Goal: Task Accomplishment & Management: Complete application form

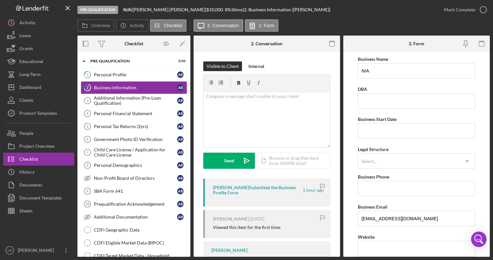
scroll to position [129, 0]
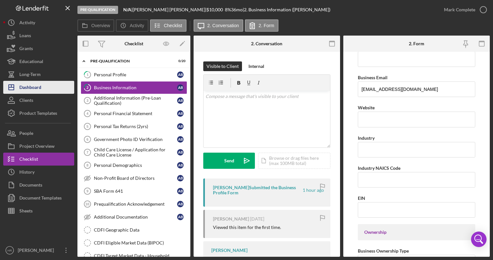
click at [43, 85] on button "Icon/Dashboard Dashboard" at bounding box center [38, 87] width 71 height 13
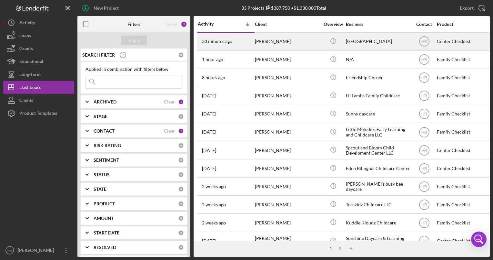
click at [365, 41] on div "[GEOGRAPHIC_DATA]" at bounding box center [378, 41] width 65 height 17
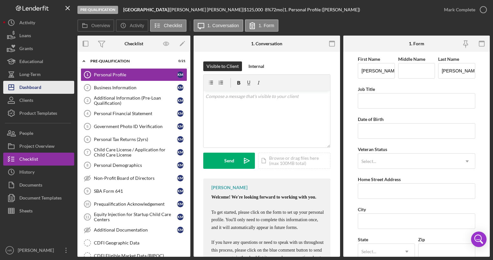
click at [34, 86] on div "Dashboard" at bounding box center [30, 88] width 22 height 15
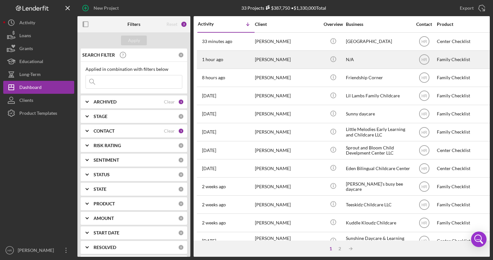
click at [366, 56] on div "N/A" at bounding box center [378, 59] width 65 height 17
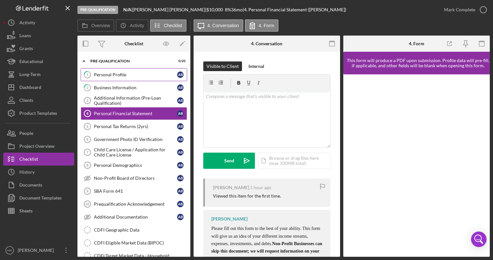
click at [119, 76] on div "Personal Profile" at bounding box center [135, 74] width 83 height 5
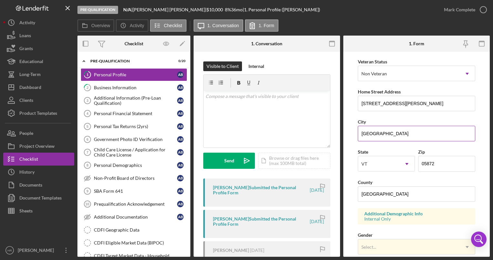
scroll to position [97, 0]
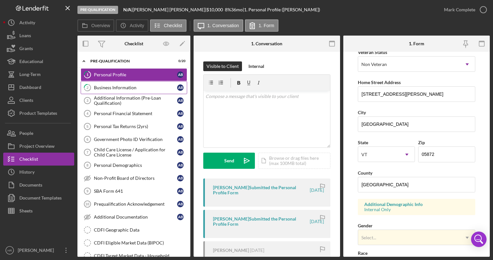
click at [106, 88] on div "Business Information" at bounding box center [135, 87] width 83 height 5
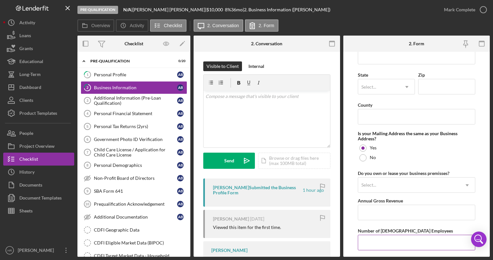
scroll to position [515, 0]
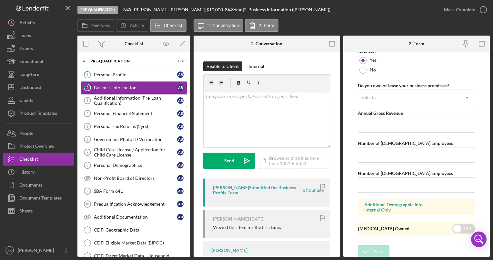
click at [119, 97] on div "Additional Information (Pre-Loan Qualification)" at bounding box center [135, 100] width 83 height 10
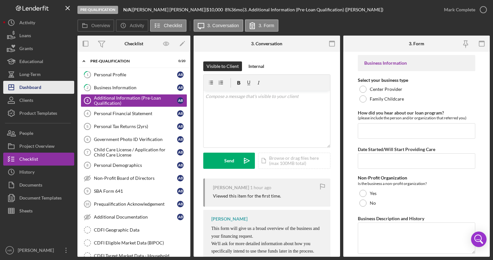
click at [41, 87] on div "Dashboard" at bounding box center [30, 88] width 22 height 15
